Goal: Browse casually: Explore the website without a specific task or goal

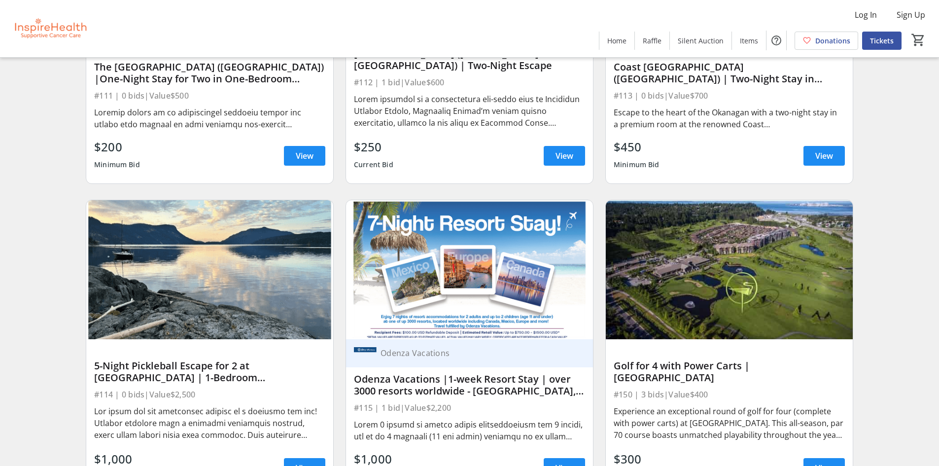
scroll to position [2170, 0]
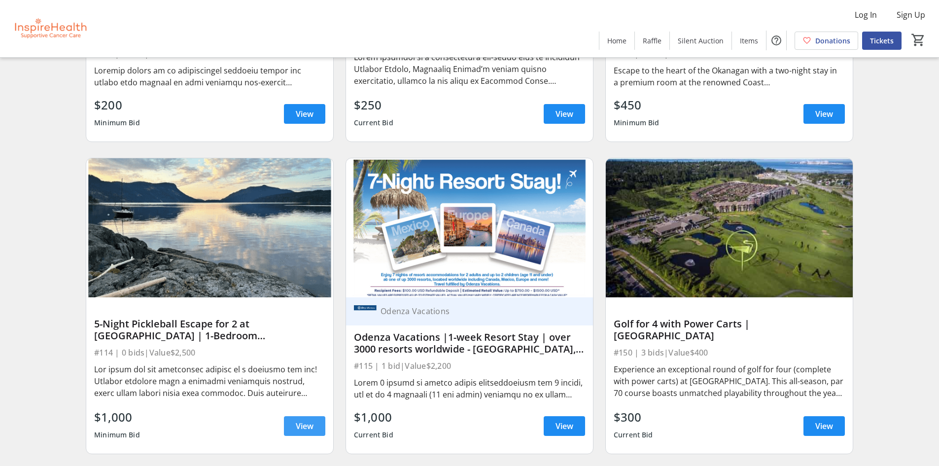
click at [309, 431] on span "View" at bounding box center [305, 426] width 18 height 12
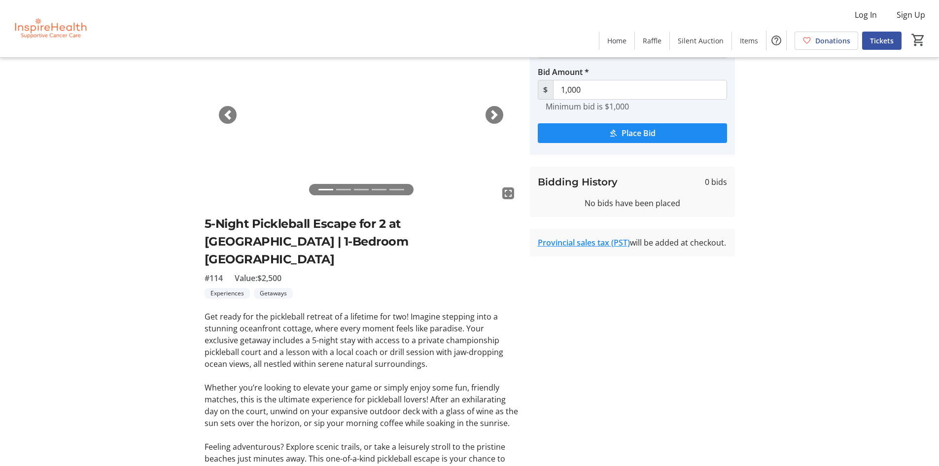
scroll to position [45, 0]
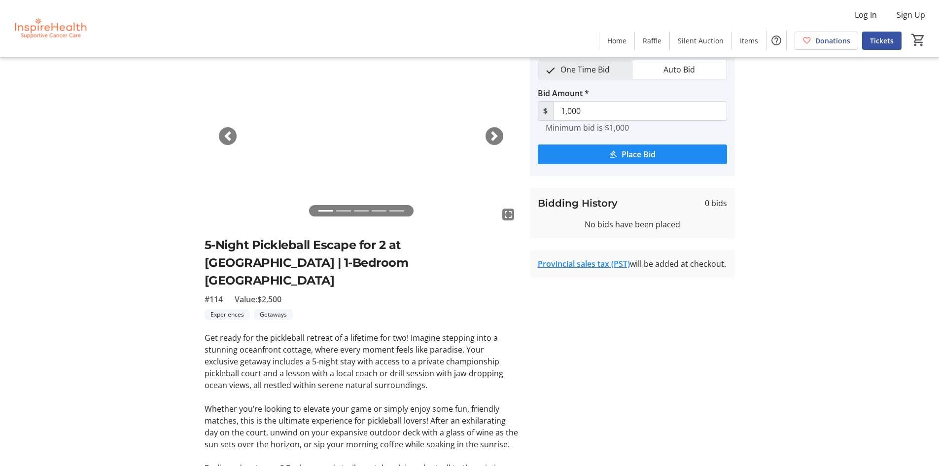
click at [493, 136] on span "button" at bounding box center [495, 136] width 10 height 10
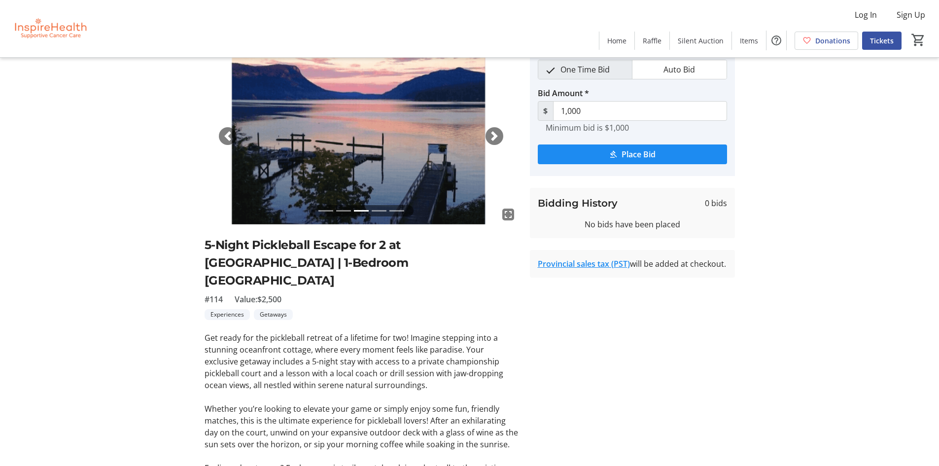
click at [493, 136] on span "button" at bounding box center [495, 136] width 10 height 10
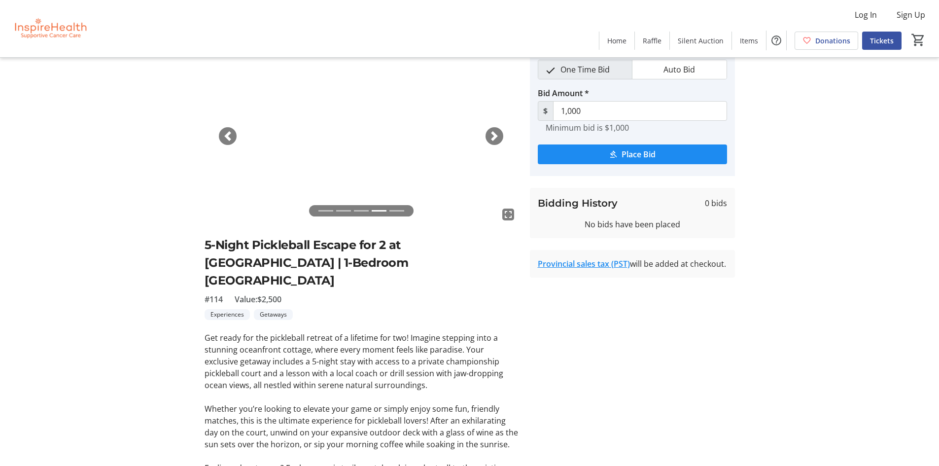
click at [493, 136] on span "button" at bounding box center [495, 136] width 10 height 10
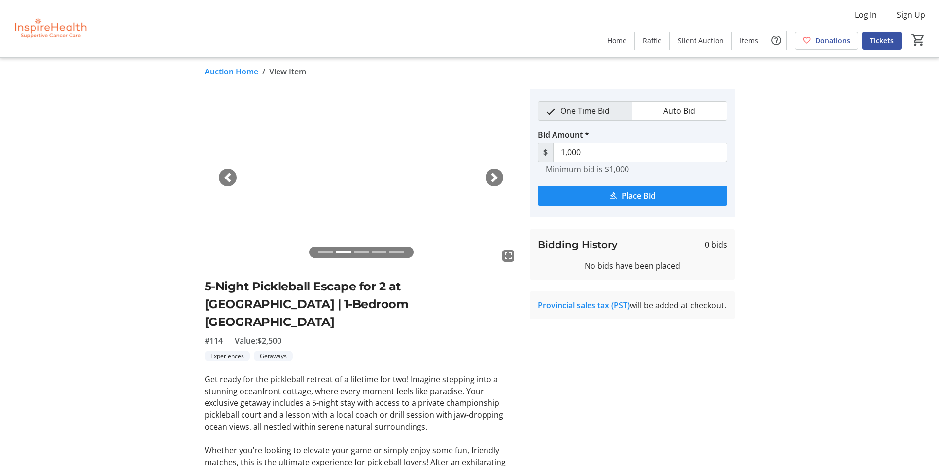
scroll to position [0, 0]
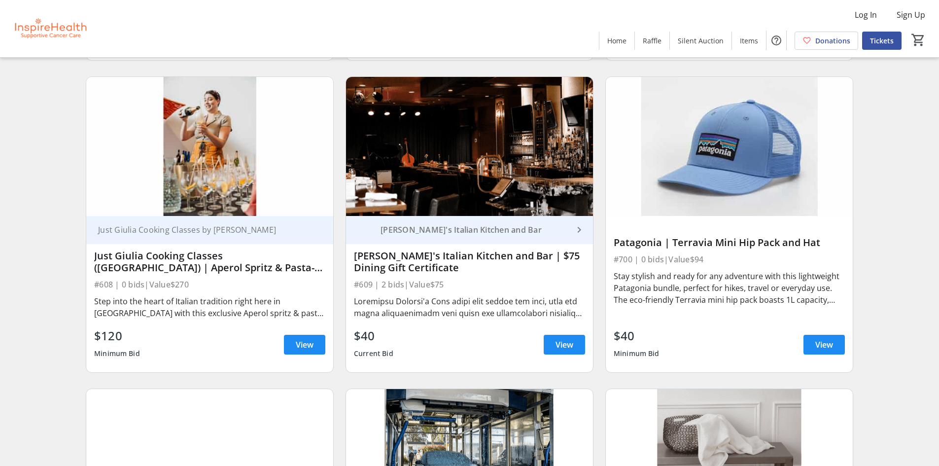
scroll to position [7545, 0]
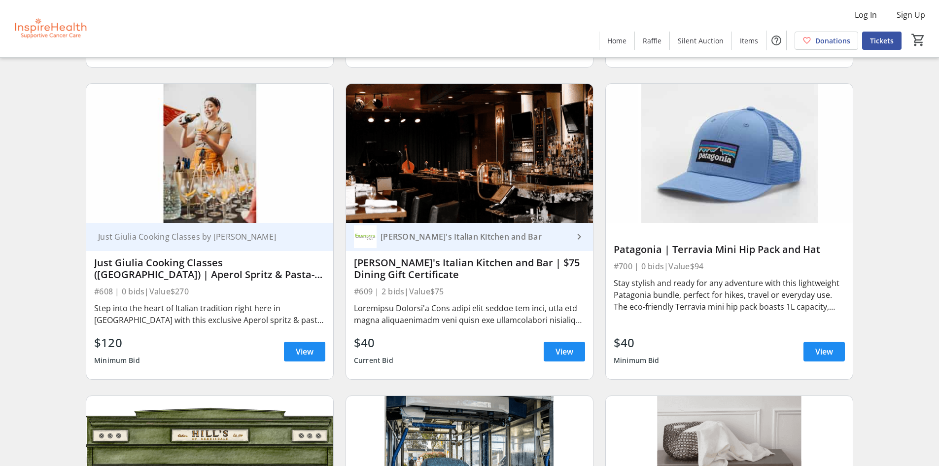
click at [749, 170] on img at bounding box center [729, 153] width 247 height 139
click at [822, 350] on span "View" at bounding box center [825, 352] width 18 height 12
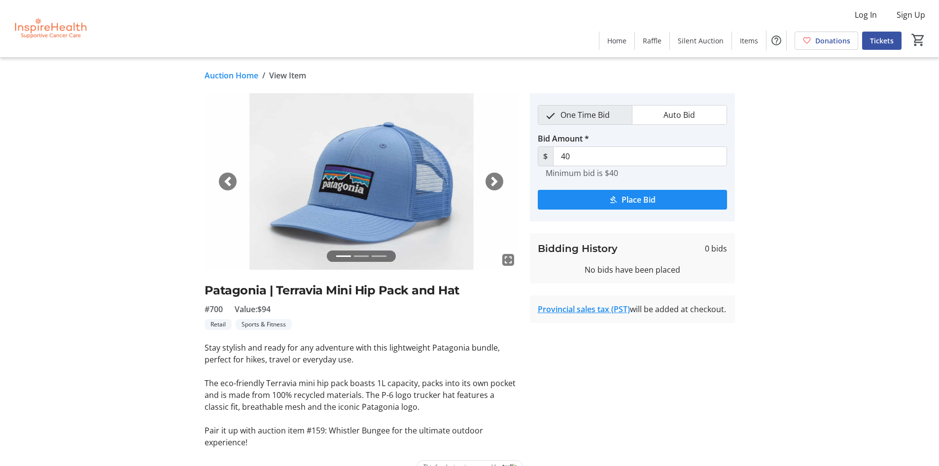
click at [492, 179] on span "button" at bounding box center [495, 182] width 10 height 10
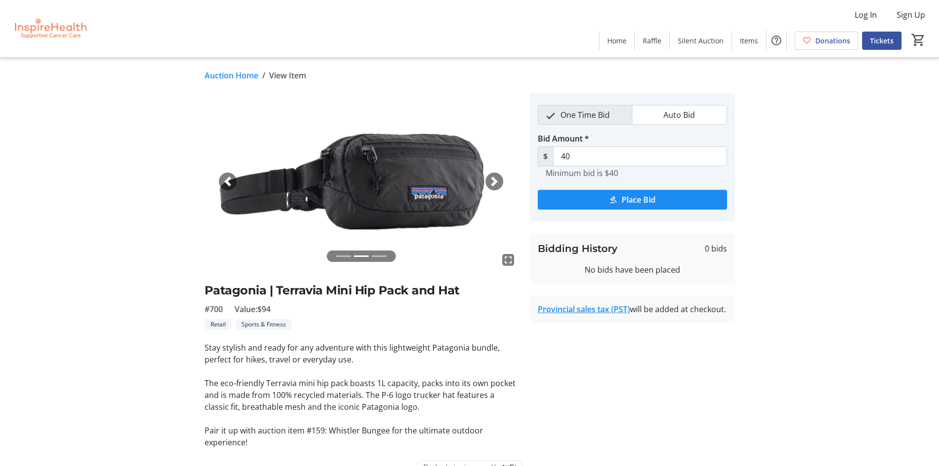
click at [492, 179] on span "button" at bounding box center [495, 182] width 10 height 10
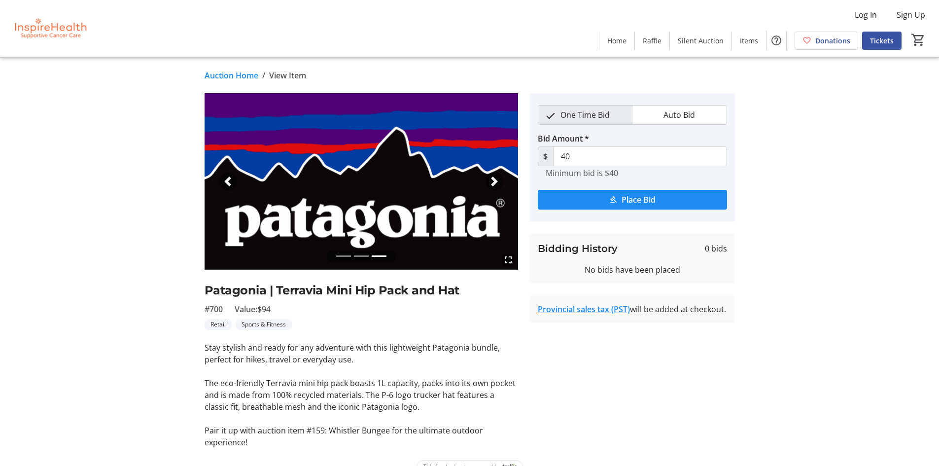
click at [224, 180] on span "button" at bounding box center [228, 182] width 10 height 10
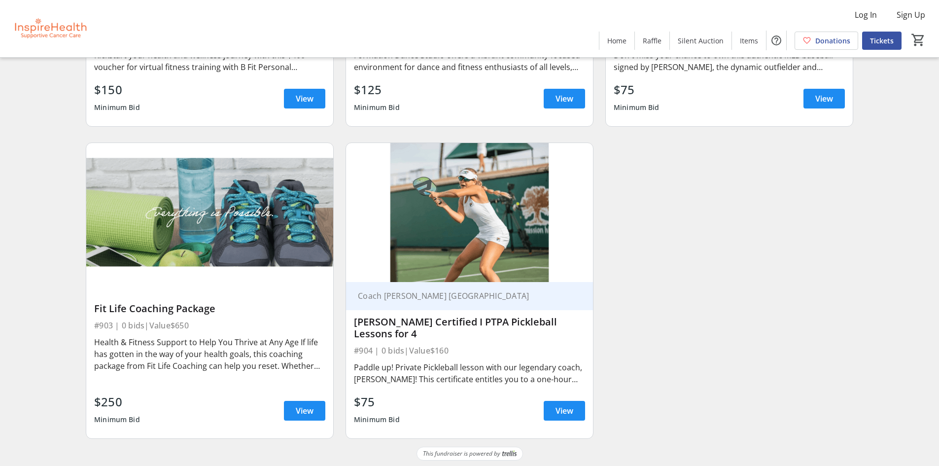
scroll to position [12147, 0]
